Goal: Task Accomplishment & Management: Complete application form

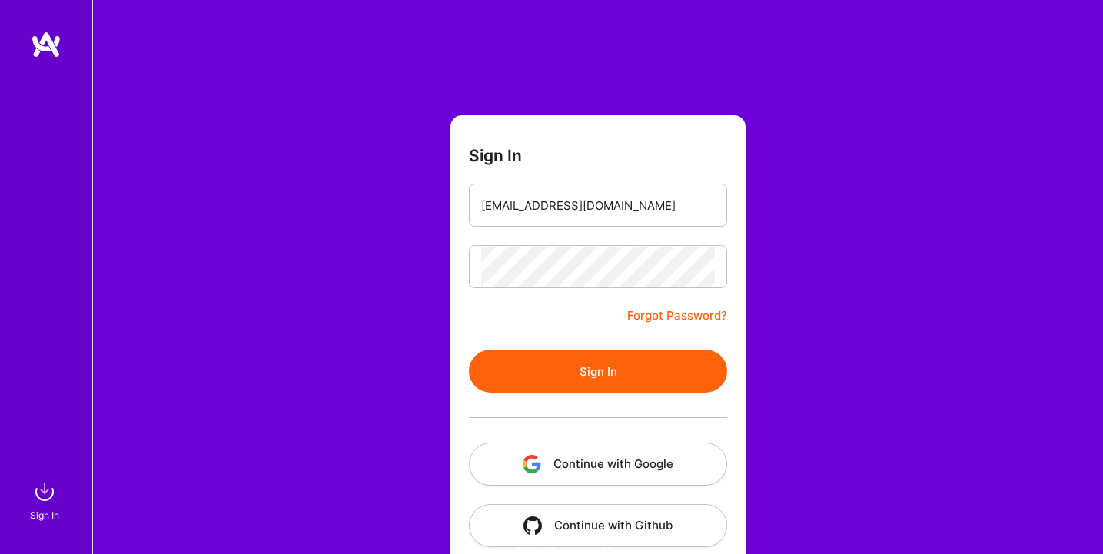
click at [423, 258] on div "Sign In [EMAIL_ADDRESS][DOMAIN_NAME] Forgot Password? Sign In Continue with Goo…" at bounding box center [597, 288] width 1010 height 577
click at [576, 385] on button "Sign In" at bounding box center [598, 371] width 258 height 43
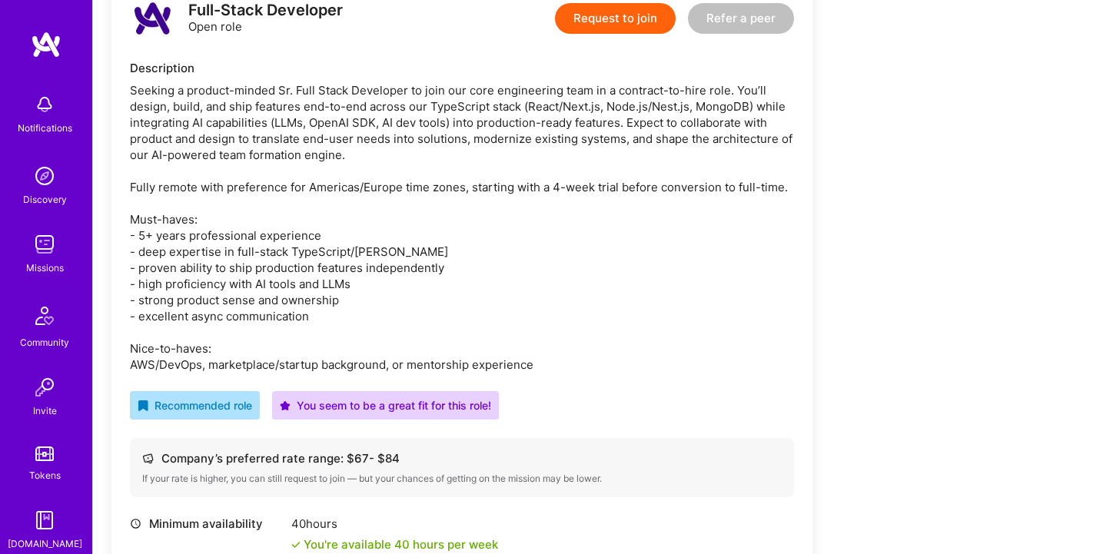
scroll to position [465, 0]
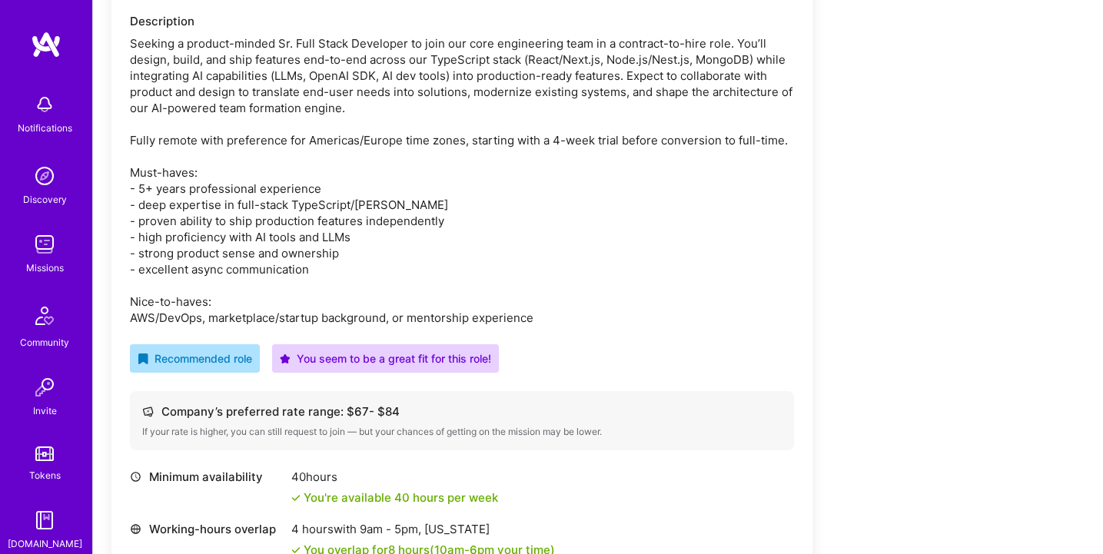
click at [346, 413] on div "Company’s preferred rate range: $ 67 - $ 84" at bounding box center [461, 411] width 639 height 16
click at [294, 415] on div "Company’s preferred rate range: $ 67 - $ 84" at bounding box center [461, 411] width 639 height 16
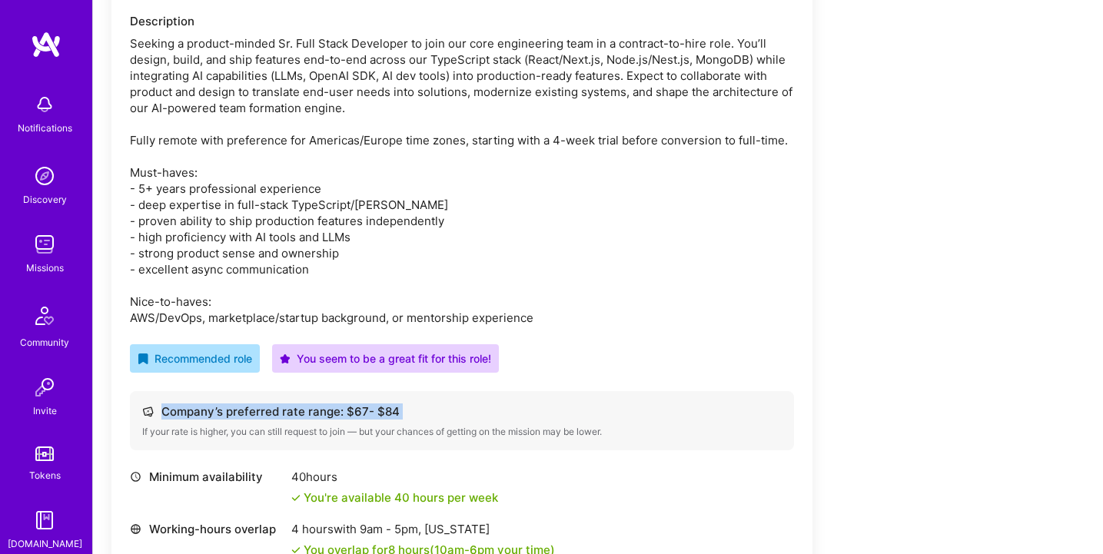
click at [294, 415] on div "Company’s preferred rate range: $ 67 - $ 84" at bounding box center [461, 411] width 639 height 16
click at [185, 226] on div "Seeking a product-minded Sr. Full Stack Developer to join our core engineering …" at bounding box center [462, 180] width 664 height 290
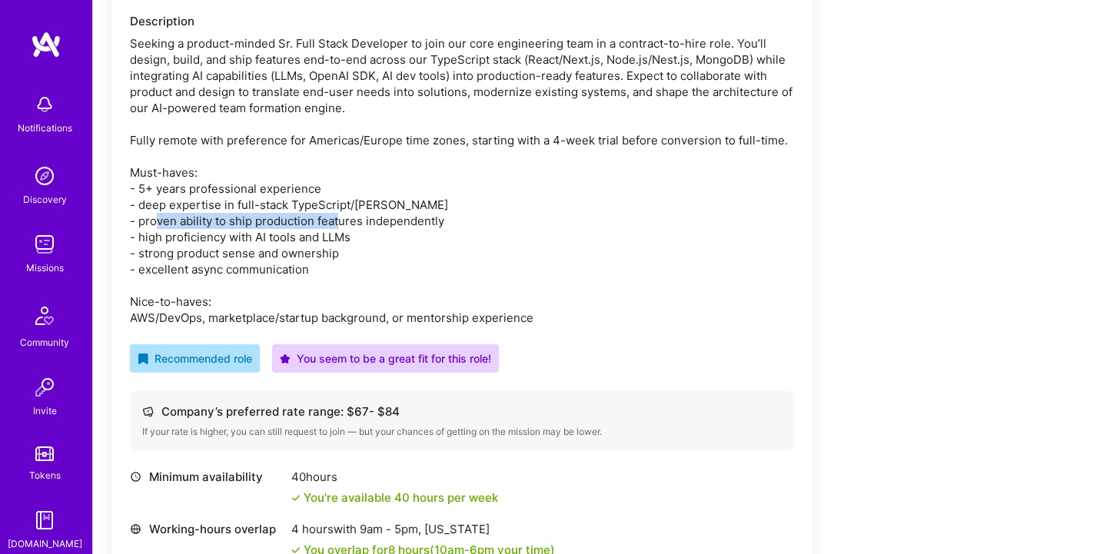
drag, startPoint x: 185, startPoint y: 226, endPoint x: 320, endPoint y: 227, distance: 134.5
click at [320, 227] on div "Seeking a product-minded Sr. Full Stack Developer to join our core engineering …" at bounding box center [462, 180] width 664 height 290
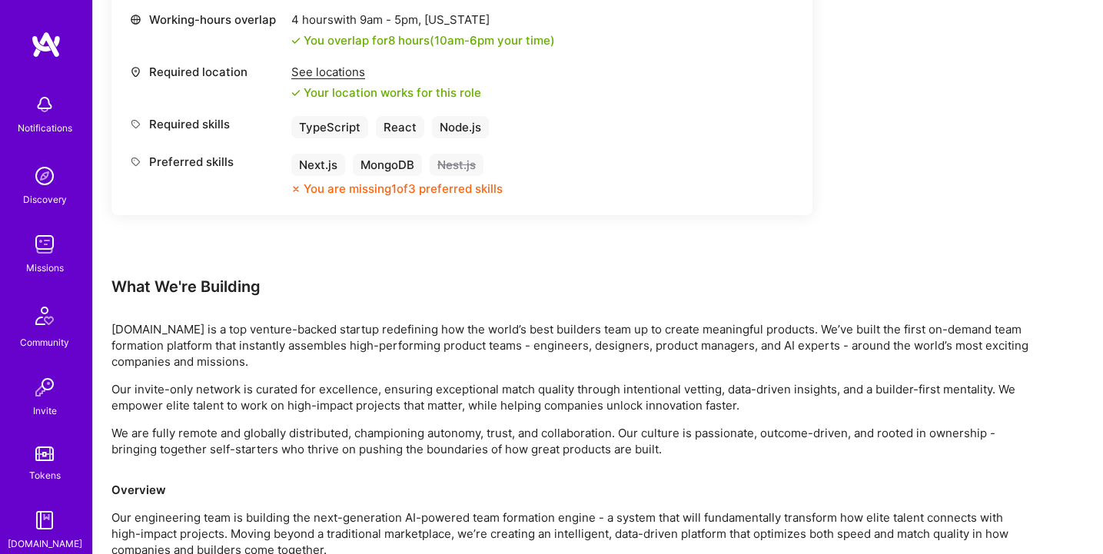
scroll to position [0, 0]
